Goal: Information Seeking & Learning: Learn about a topic

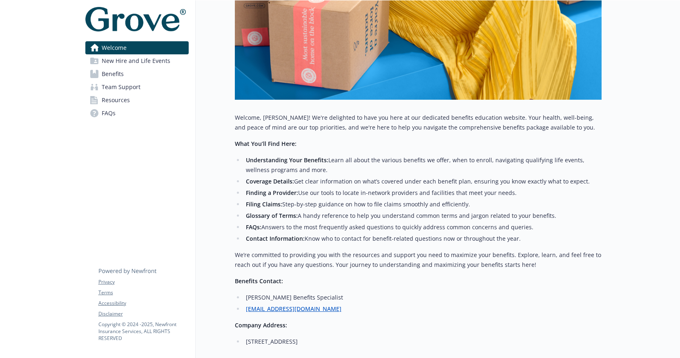
scroll to position [216, 0]
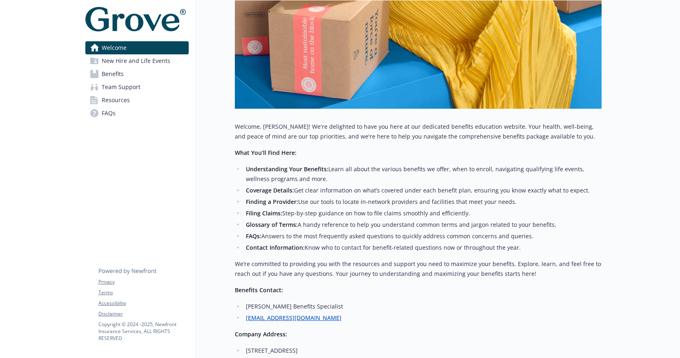
click at [144, 64] on span "New Hire and Life Events" at bounding box center [136, 60] width 69 height 13
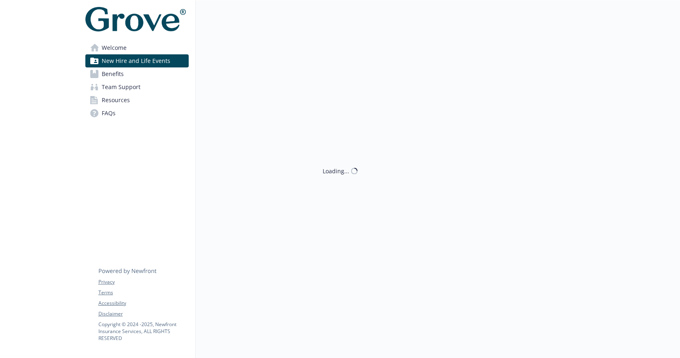
scroll to position [0, 0]
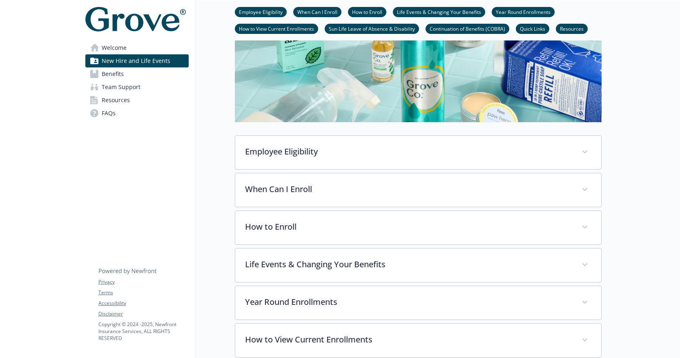
scroll to position [210, 0]
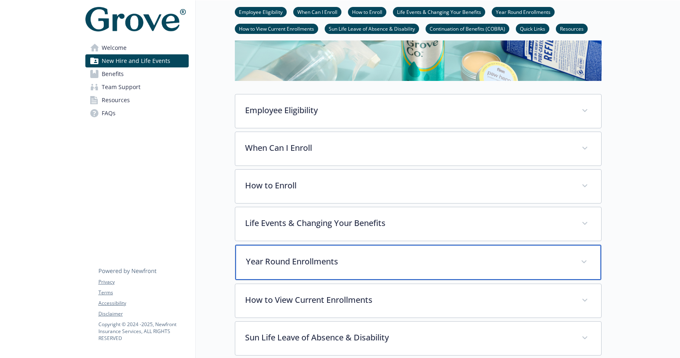
click at [283, 266] on p "Year Round Enrollments" at bounding box center [408, 261] width 325 height 12
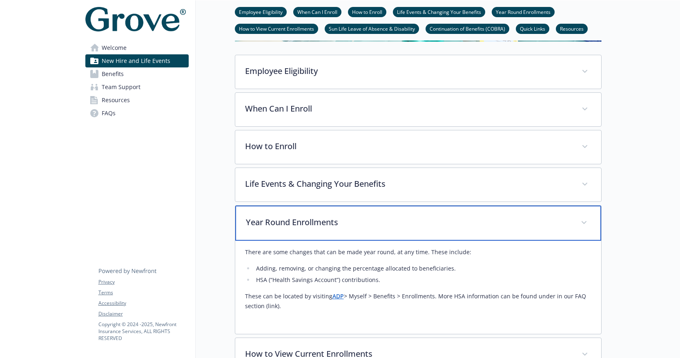
scroll to position [236, 0]
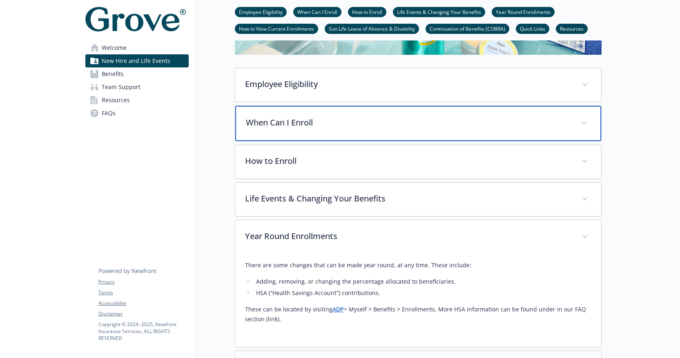
click at [296, 128] on p "When Can I Enroll" at bounding box center [408, 122] width 325 height 12
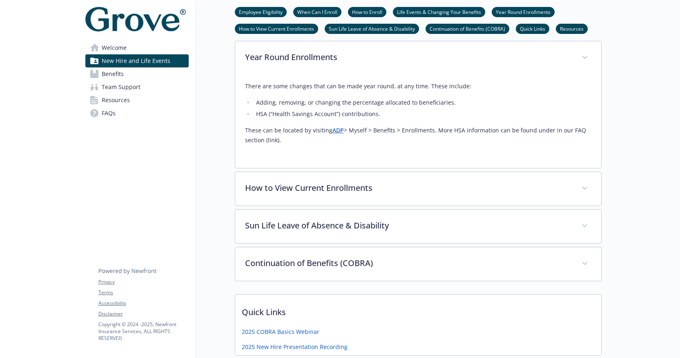
scroll to position [504, 0]
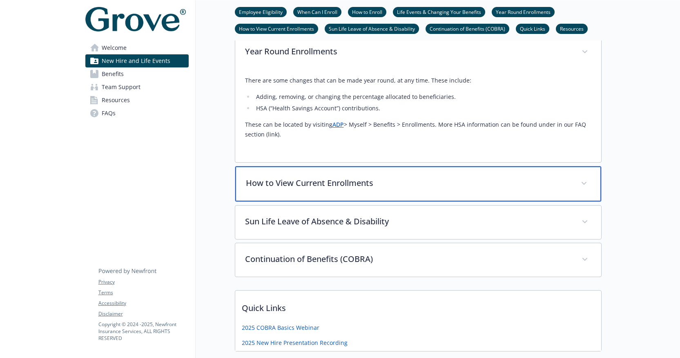
click at [287, 187] on p "How to View Current Enrollments" at bounding box center [408, 183] width 325 height 12
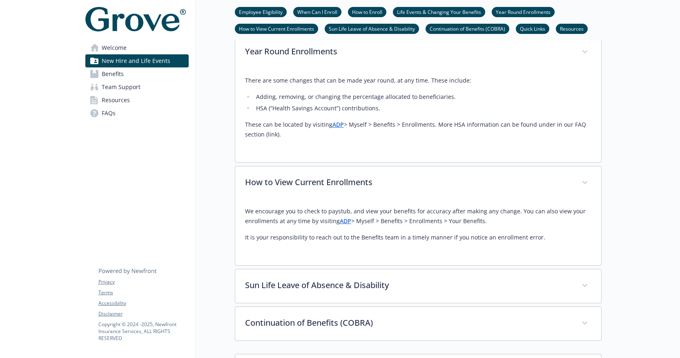
click at [118, 71] on span "Benefits" at bounding box center [113, 73] width 22 height 13
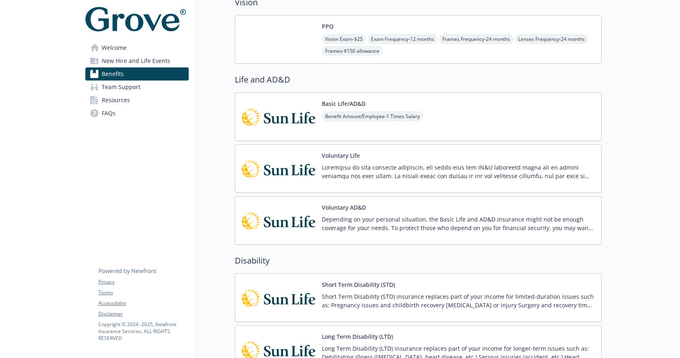
scroll to position [388, 0]
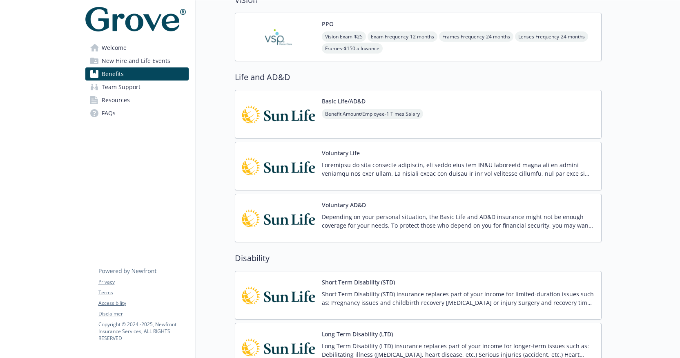
click at [411, 168] on p at bounding box center [458, 168] width 273 height 17
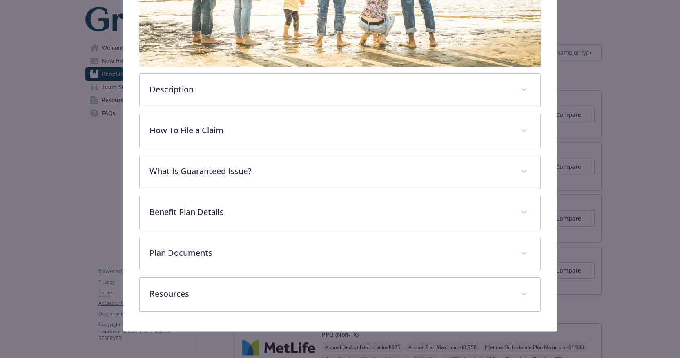
scroll to position [197, 0]
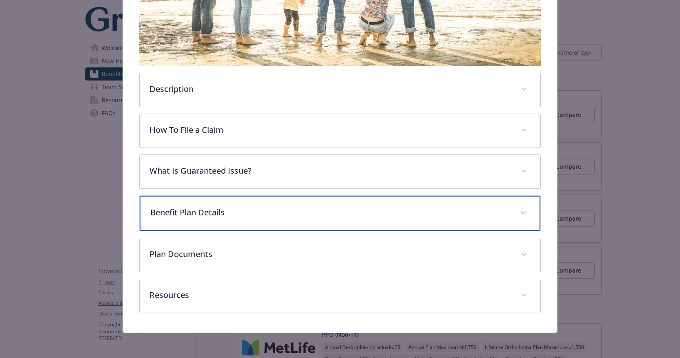
click at [227, 213] on p "Benefit Plan Details" at bounding box center [330, 212] width 360 height 12
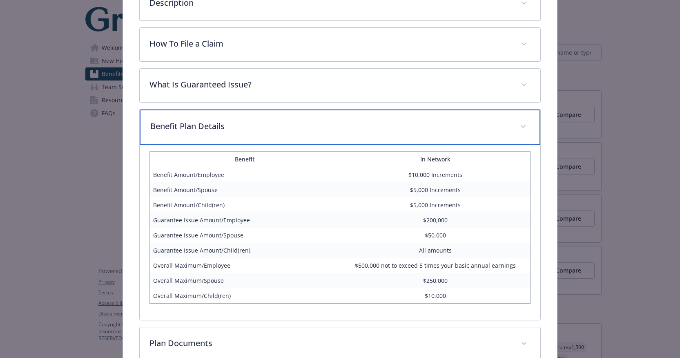
scroll to position [273, 0]
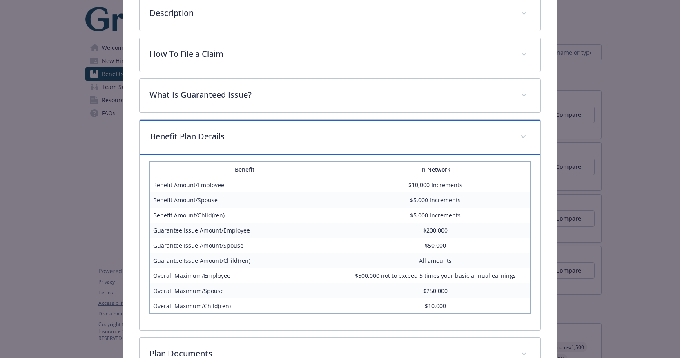
click at [265, 144] on div "Benefit Plan Details" at bounding box center [340, 137] width 401 height 35
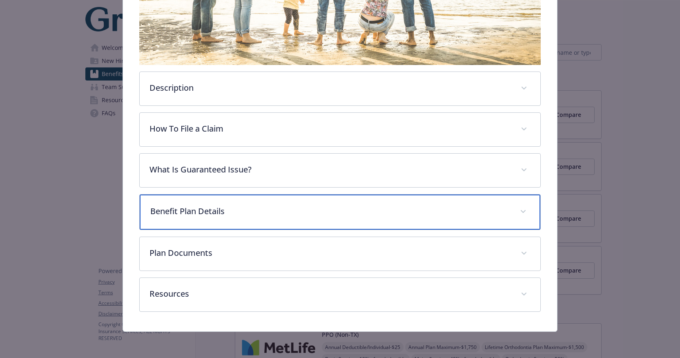
scroll to position [198, 0]
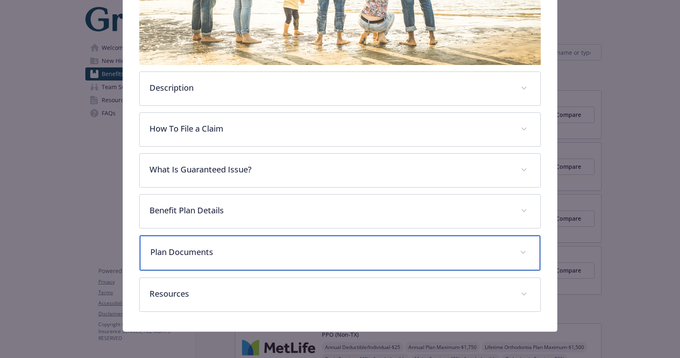
click at [167, 249] on p "Plan Documents" at bounding box center [330, 252] width 360 height 12
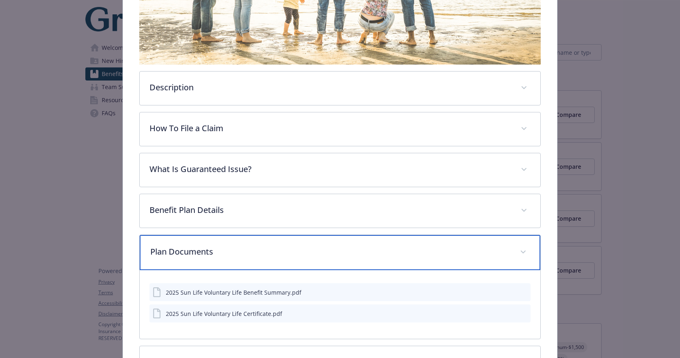
click at [167, 248] on p "Plan Documents" at bounding box center [330, 251] width 360 height 12
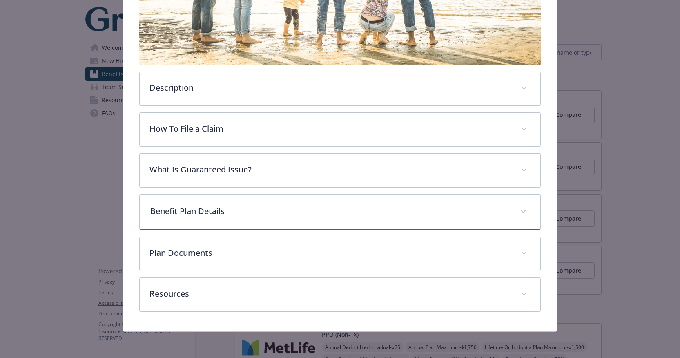
click at [182, 212] on p "Benefit Plan Details" at bounding box center [330, 211] width 360 height 12
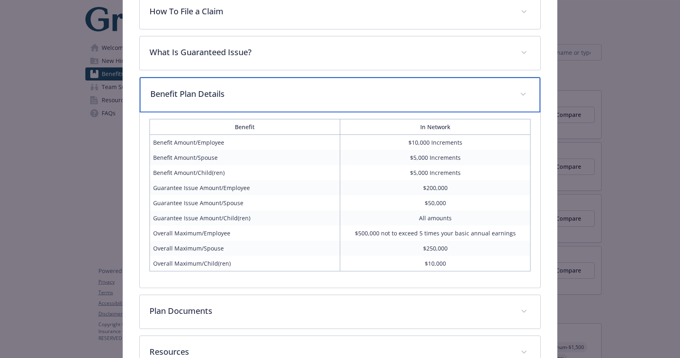
scroll to position [373, 0]
click at [305, 92] on p "Benefit Plan Details" at bounding box center [330, 93] width 360 height 12
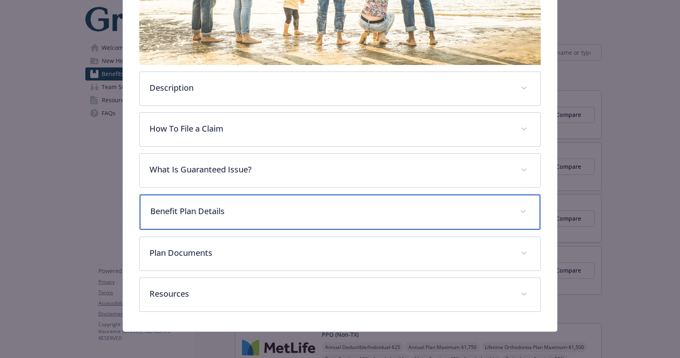
scroll to position [0, 0]
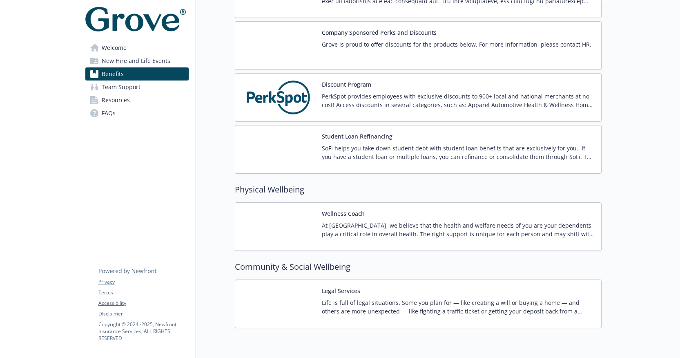
scroll to position [1260, 0]
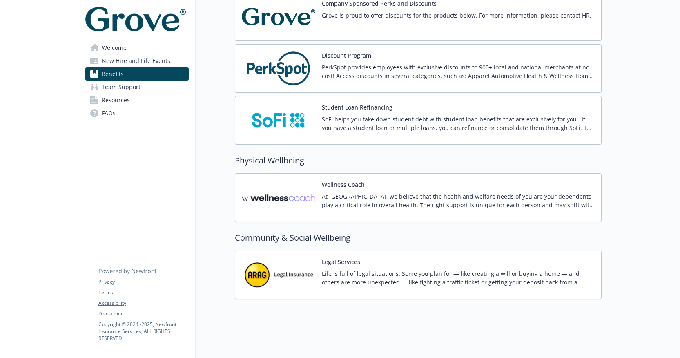
click at [412, 200] on p "At [GEOGRAPHIC_DATA], we believe that the health and welfare needs of you are y…" at bounding box center [458, 200] width 273 height 17
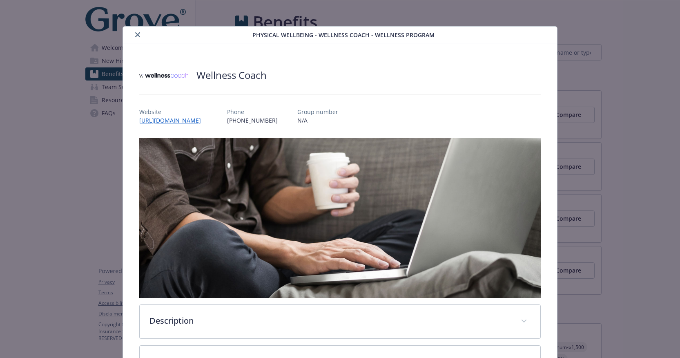
scroll to position [109, 0]
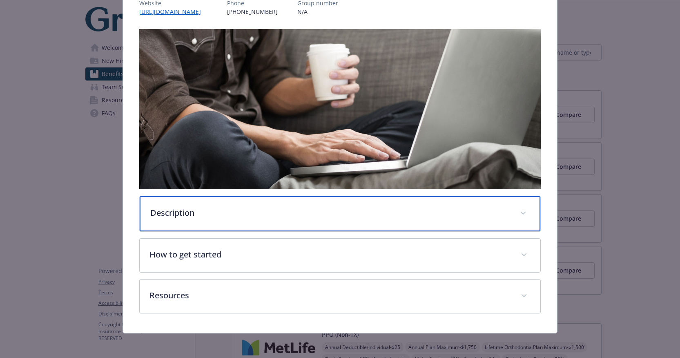
click at [334, 202] on div "Description" at bounding box center [340, 213] width 401 height 35
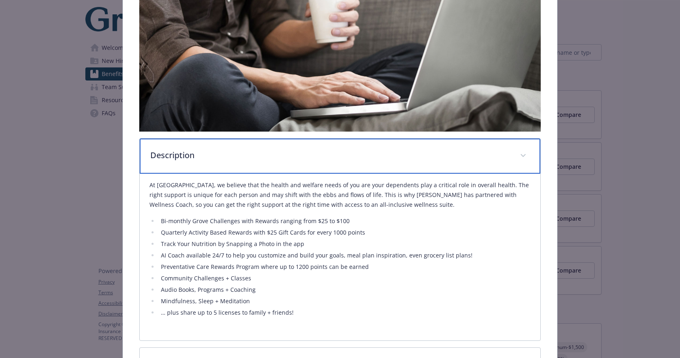
scroll to position [168, 0]
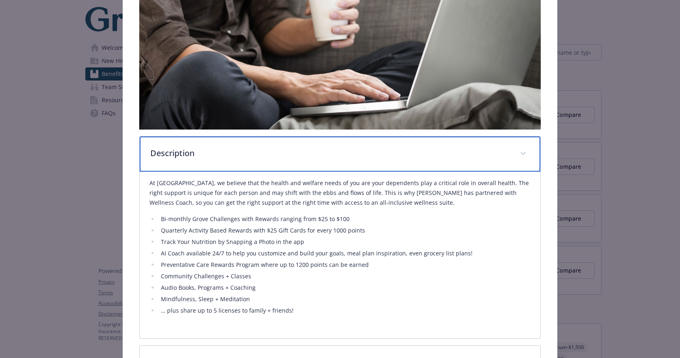
click at [369, 163] on div "Description" at bounding box center [340, 153] width 401 height 35
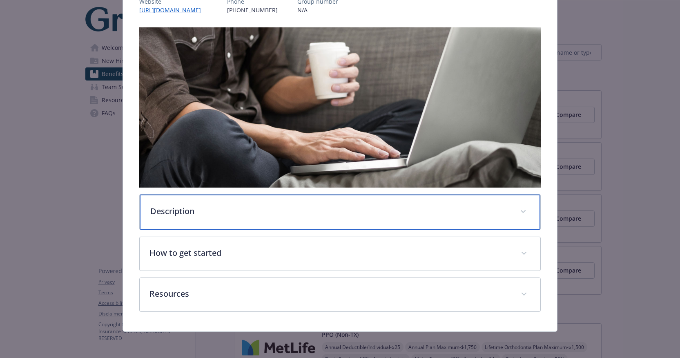
scroll to position [110, 0]
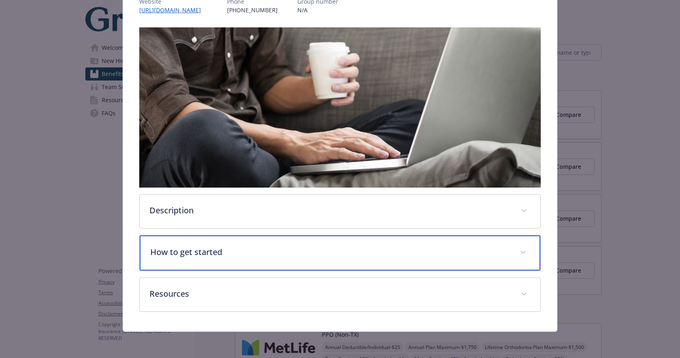
click at [353, 252] on p "How to get started" at bounding box center [330, 252] width 360 height 12
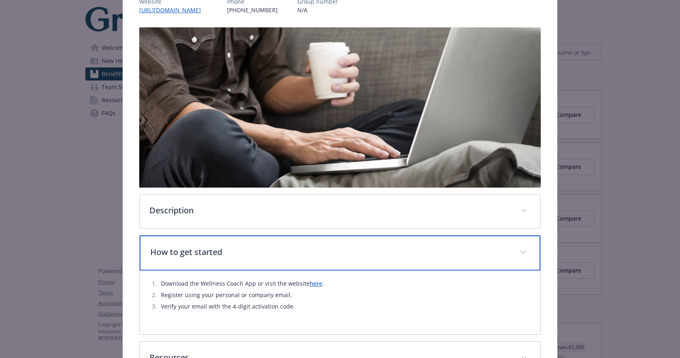
scroll to position [119, 0]
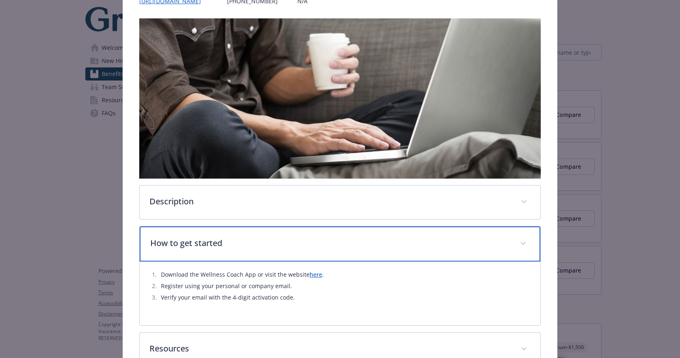
click at [356, 239] on p "How to get started" at bounding box center [330, 243] width 360 height 12
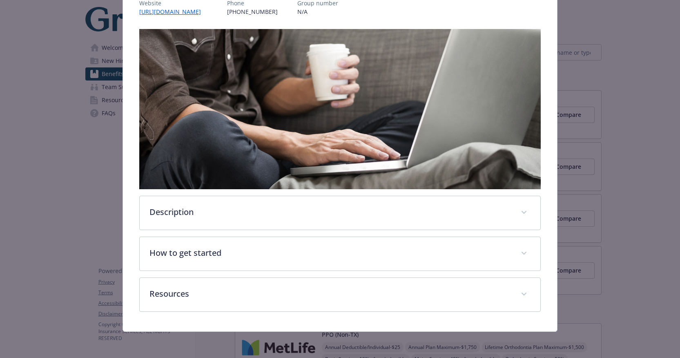
scroll to position [109, 0]
